Goal: Transaction & Acquisition: Purchase product/service

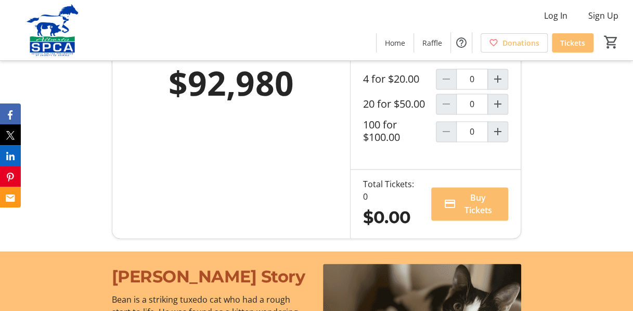
scroll to position [699, 0]
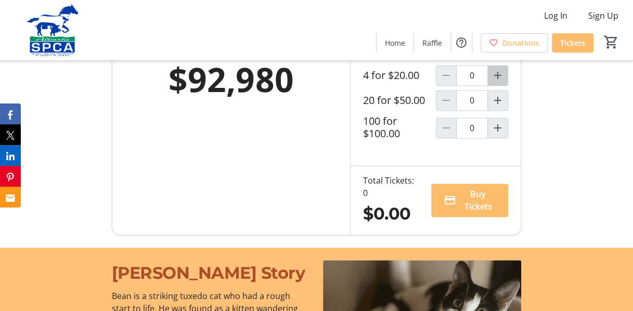
click at [503, 82] on mat-icon "Increment by one" at bounding box center [497, 75] width 12 height 12
type input "1"
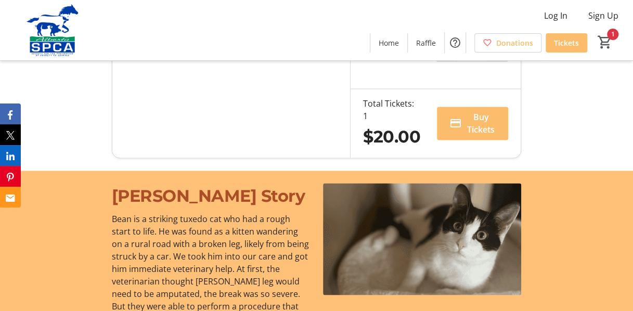
scroll to position [792, 0]
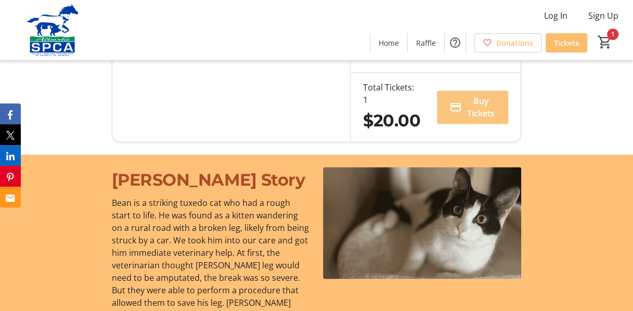
click at [465, 120] on span at bounding box center [472, 107] width 71 height 25
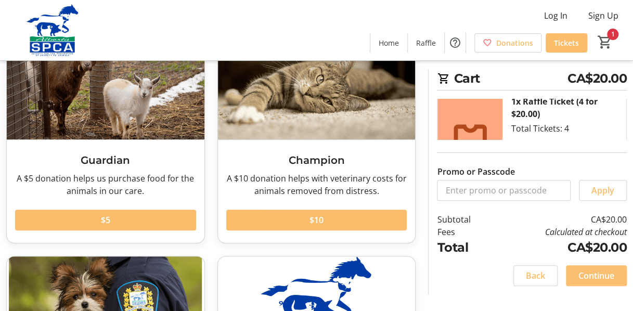
scroll to position [93, 0]
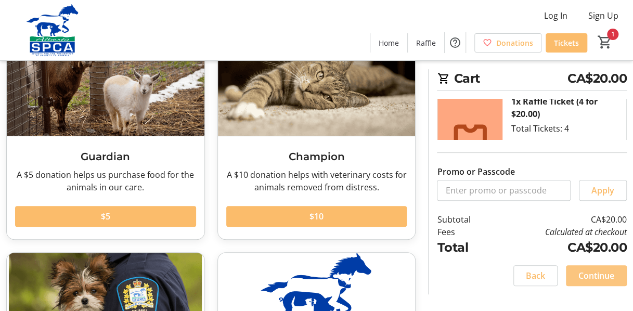
click at [608, 275] on span "Continue" at bounding box center [596, 275] width 36 height 12
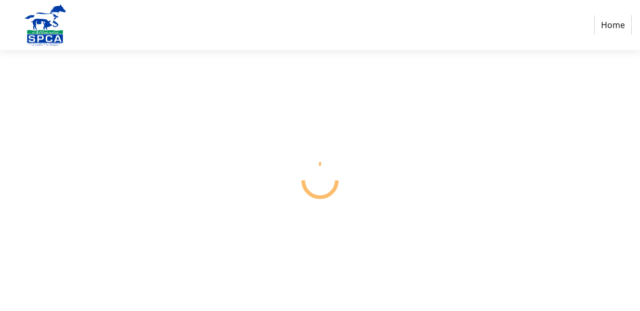
select select "CA"
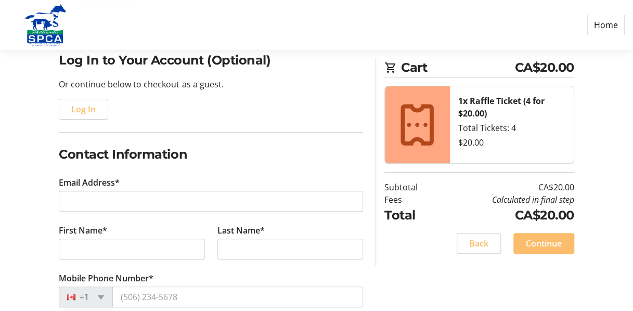
scroll to position [93, 0]
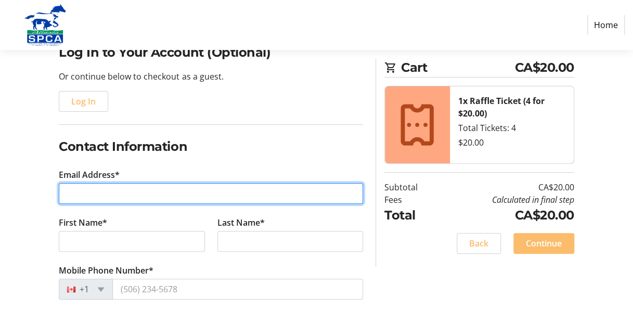
click at [129, 193] on input "Email Address*" at bounding box center [211, 193] width 304 height 21
type input "[EMAIL_ADDRESS][DOMAIN_NAME]"
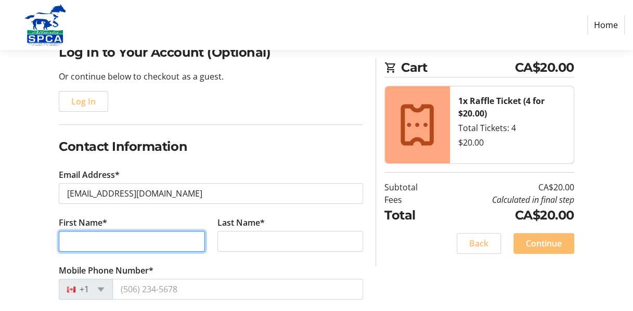
type input "[PERSON_NAME]"
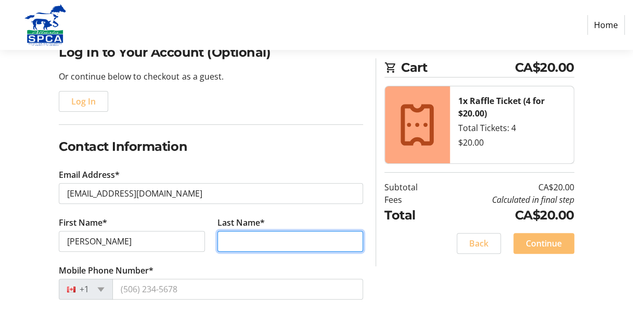
type input "[PERSON_NAME]"
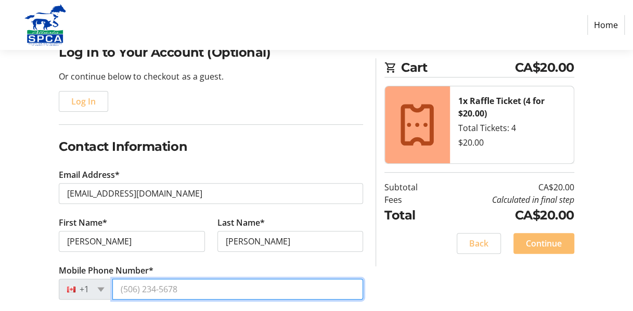
type input "1 (780) 625-416"
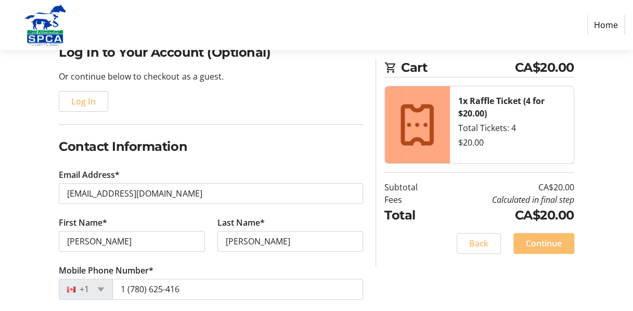
type input "T9E6B8"
select select "AB"
type input "T9E6B8"
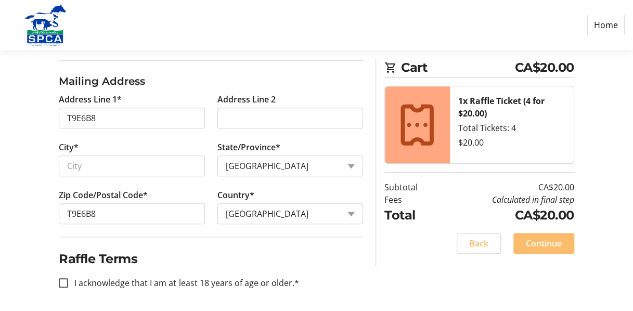
scroll to position [358, 0]
click at [64, 281] on input "I acknowledge that I am at least 18 years of age or older.*" at bounding box center [63, 282] width 9 height 9
checkbox input "true"
click at [546, 241] on span "Continue" at bounding box center [544, 243] width 36 height 12
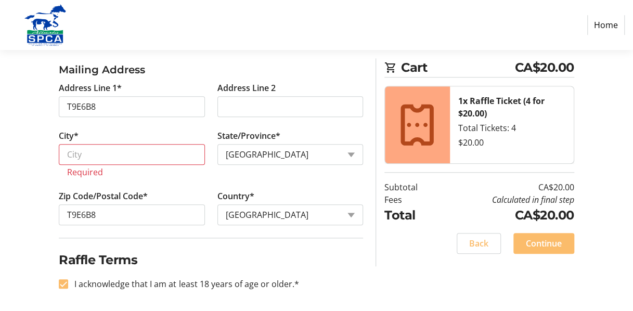
scroll to position [370, 0]
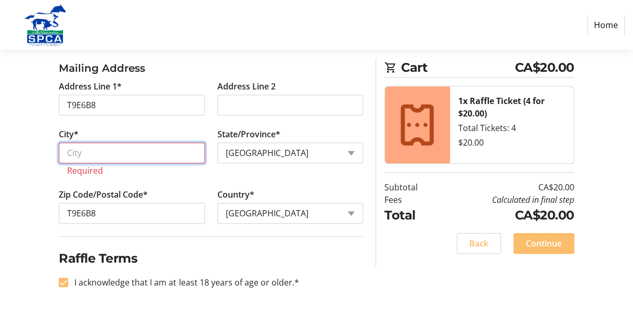
drag, startPoint x: 87, startPoint y: 151, endPoint x: 120, endPoint y: 155, distance: 33.1
click at [87, 151] on input "City*" at bounding box center [132, 152] width 146 height 21
type input "[PERSON_NAME]"
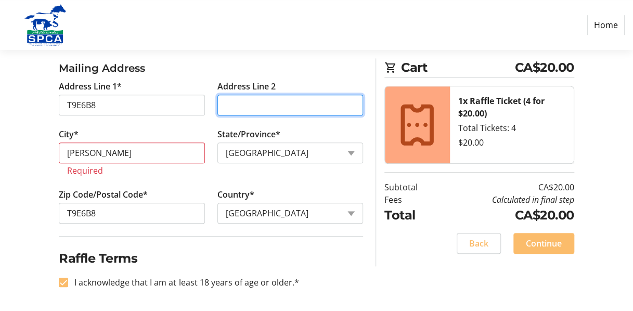
type input "[STREET_ADDRESS]"
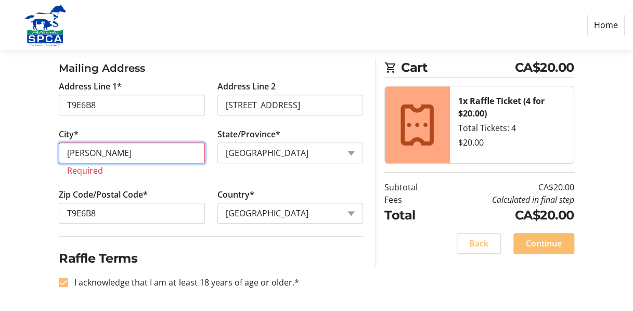
scroll to position [358, 0]
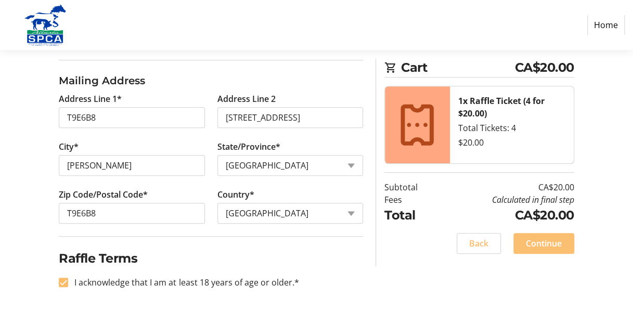
click at [544, 239] on span "Continue" at bounding box center [544, 243] width 36 height 12
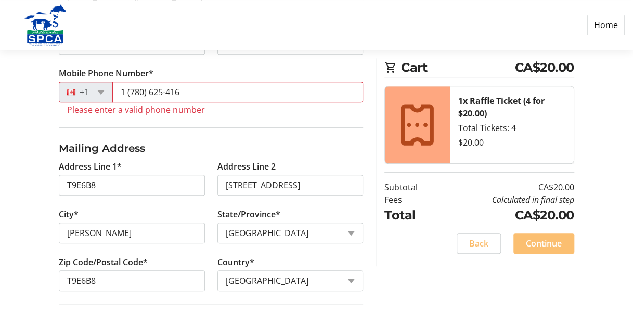
scroll to position [289, 0]
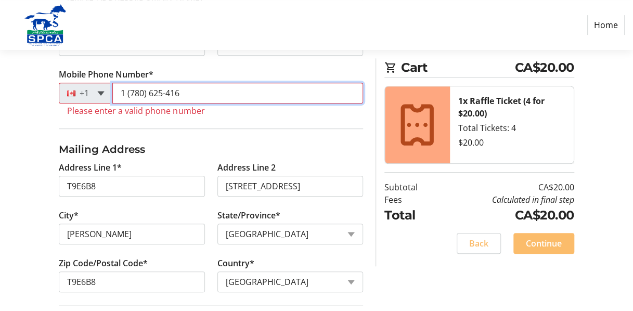
drag, startPoint x: 184, startPoint y: 88, endPoint x: 98, endPoint y: 90, distance: 86.3
click at [98, 90] on div "+1 1 (780) 625-416" at bounding box center [211, 93] width 304 height 21
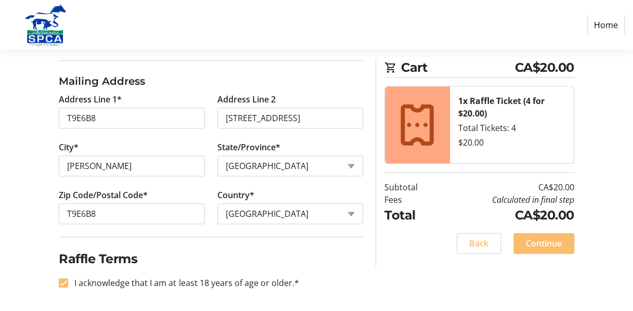
scroll to position [345, 0]
type input "[PHONE_NUMBER]"
click at [539, 243] on span "Continue" at bounding box center [544, 243] width 36 height 12
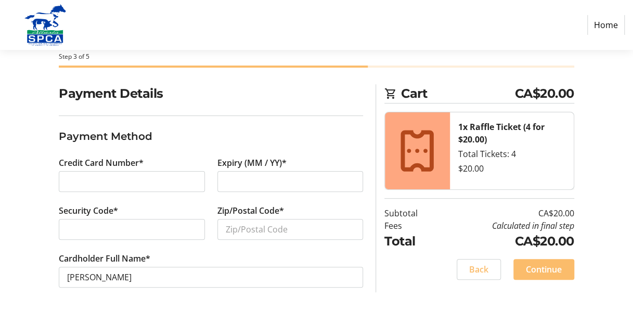
scroll to position [52, 0]
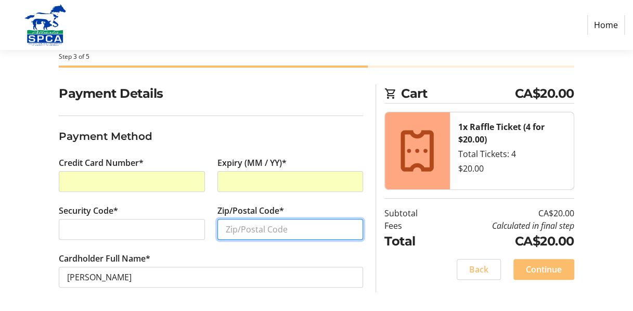
click at [243, 229] on input "Zip/Postal Code*" at bounding box center [290, 229] width 146 height 21
type input "T9E6B8"
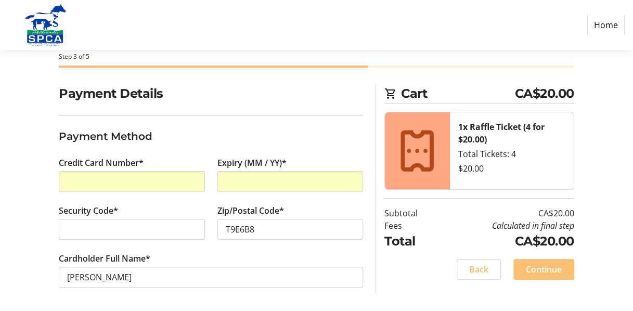
click at [546, 268] on span "Continue" at bounding box center [544, 269] width 36 height 12
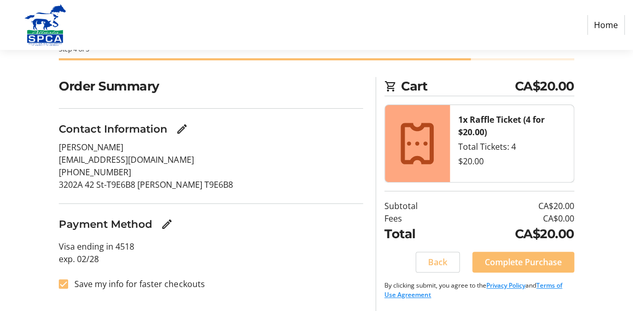
scroll to position [59, 0]
